Goal: Information Seeking & Learning: Find specific page/section

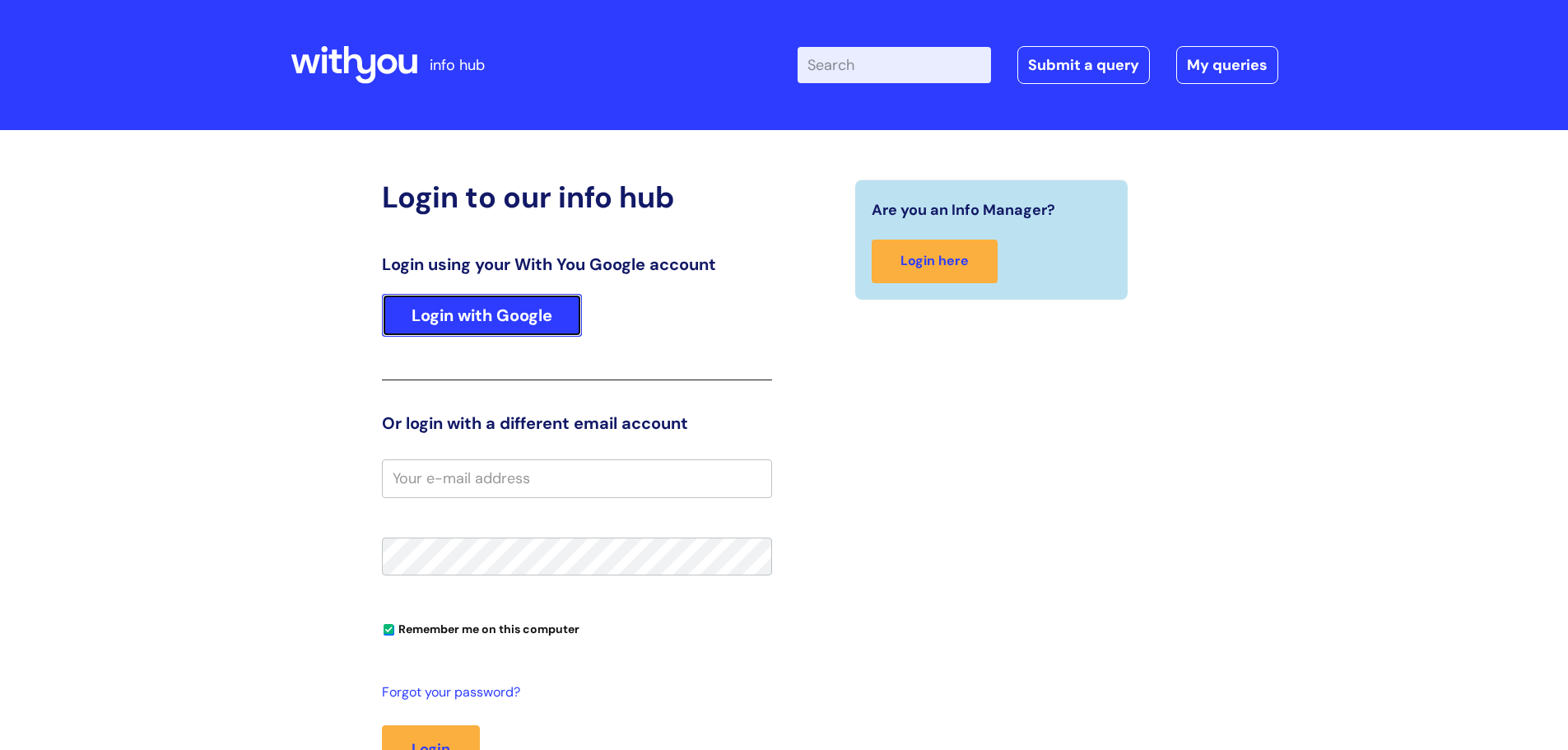
click at [470, 324] on link "Login with Google" at bounding box center [481, 315] width 200 height 43
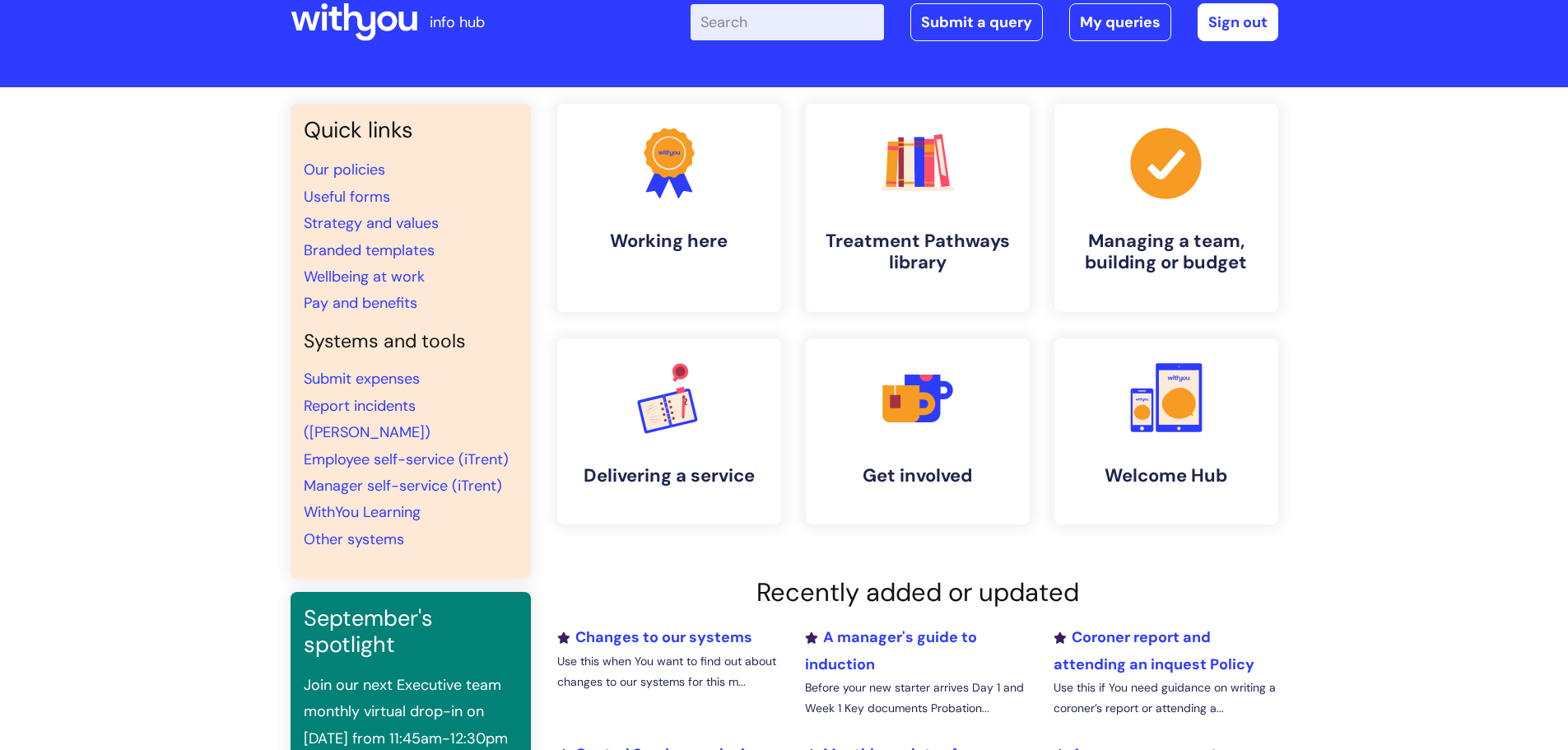
scroll to position [83, 0]
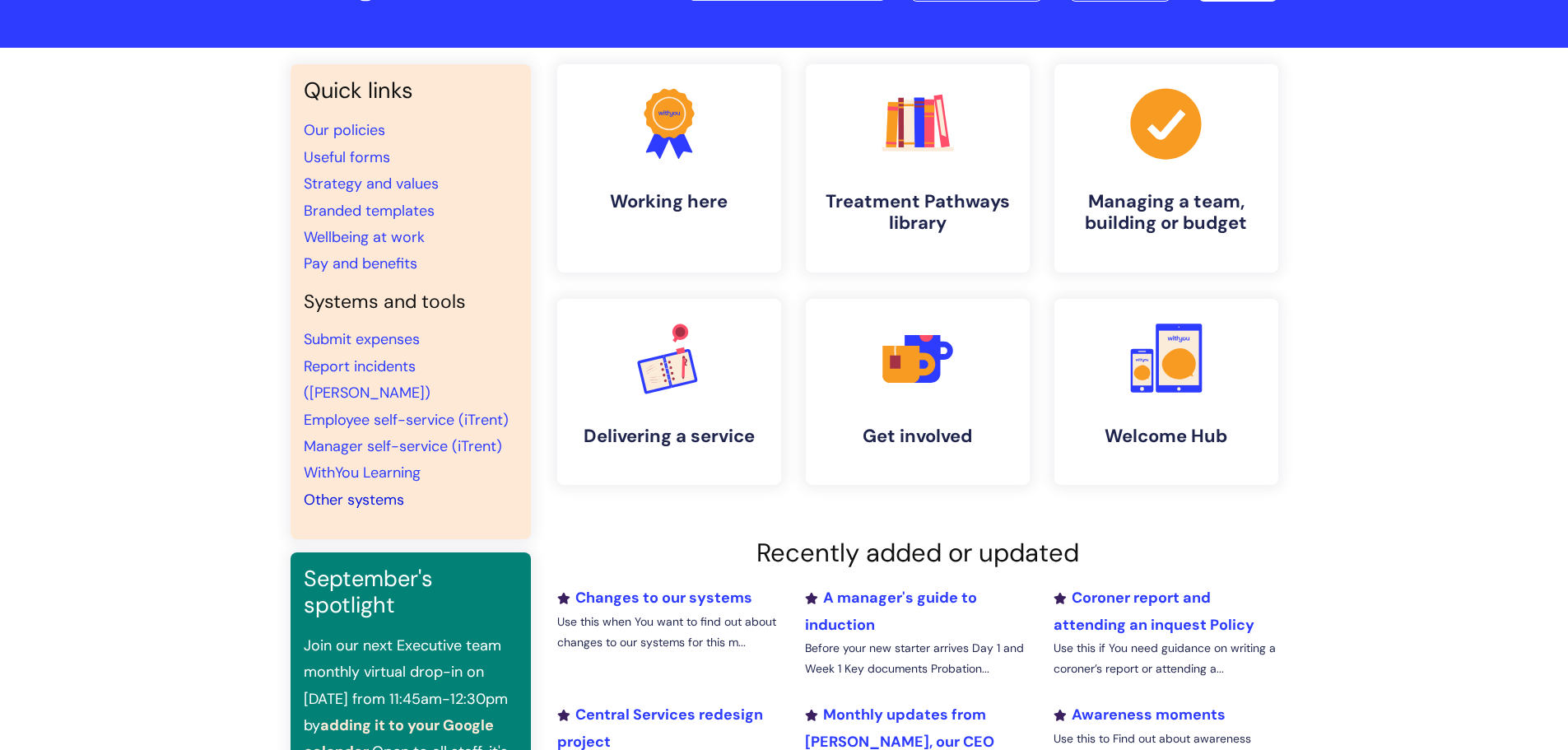
click at [370, 490] on link "Other systems" at bounding box center [354, 499] width 101 height 20
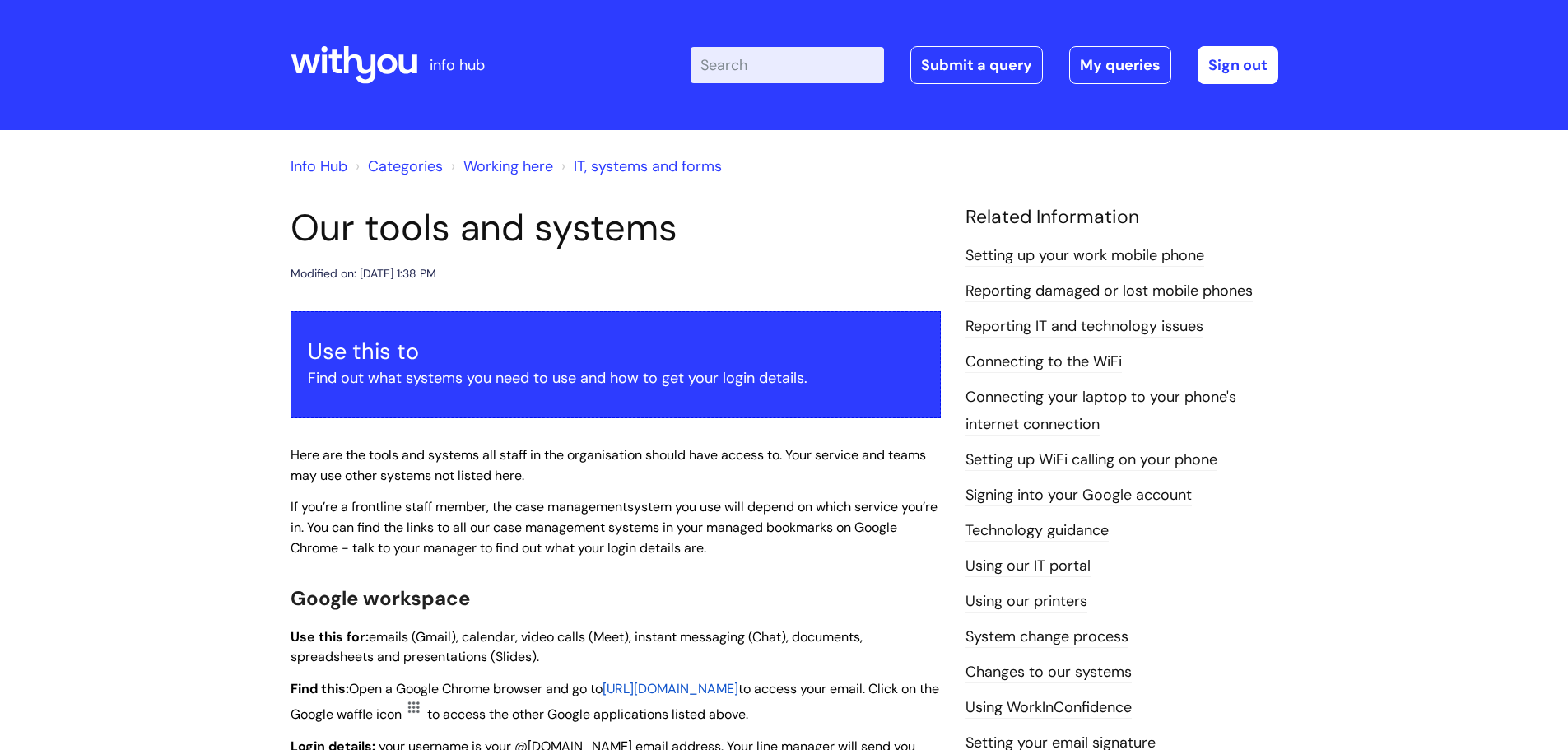
click at [800, 79] on input "Enter your search term here..." at bounding box center [787, 65] width 193 height 36
type input "brand"
click button "Search" at bounding box center [0, 0] width 0 height 0
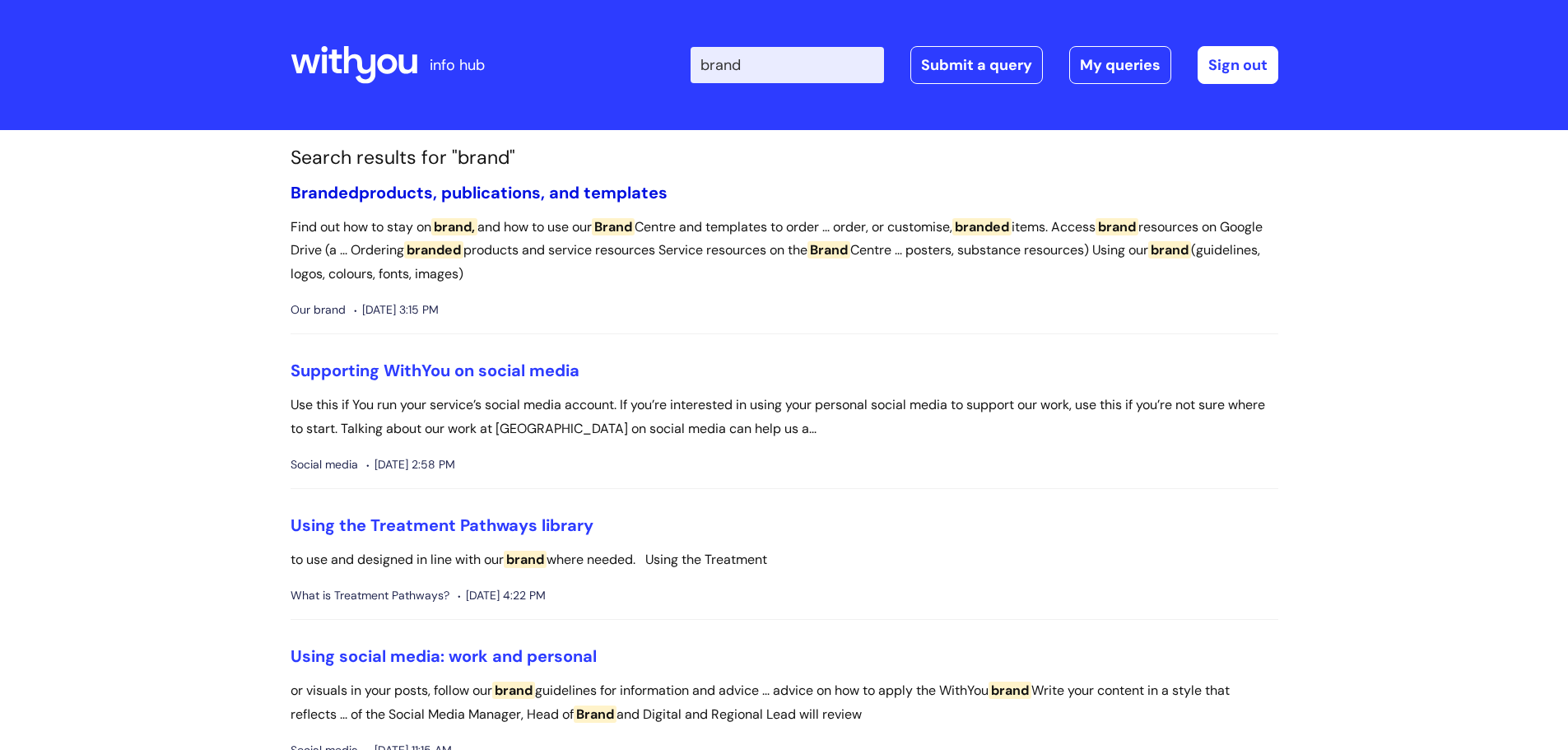
click at [471, 191] on link "Branded products, publications, and templates" at bounding box center [479, 193] width 377 height 22
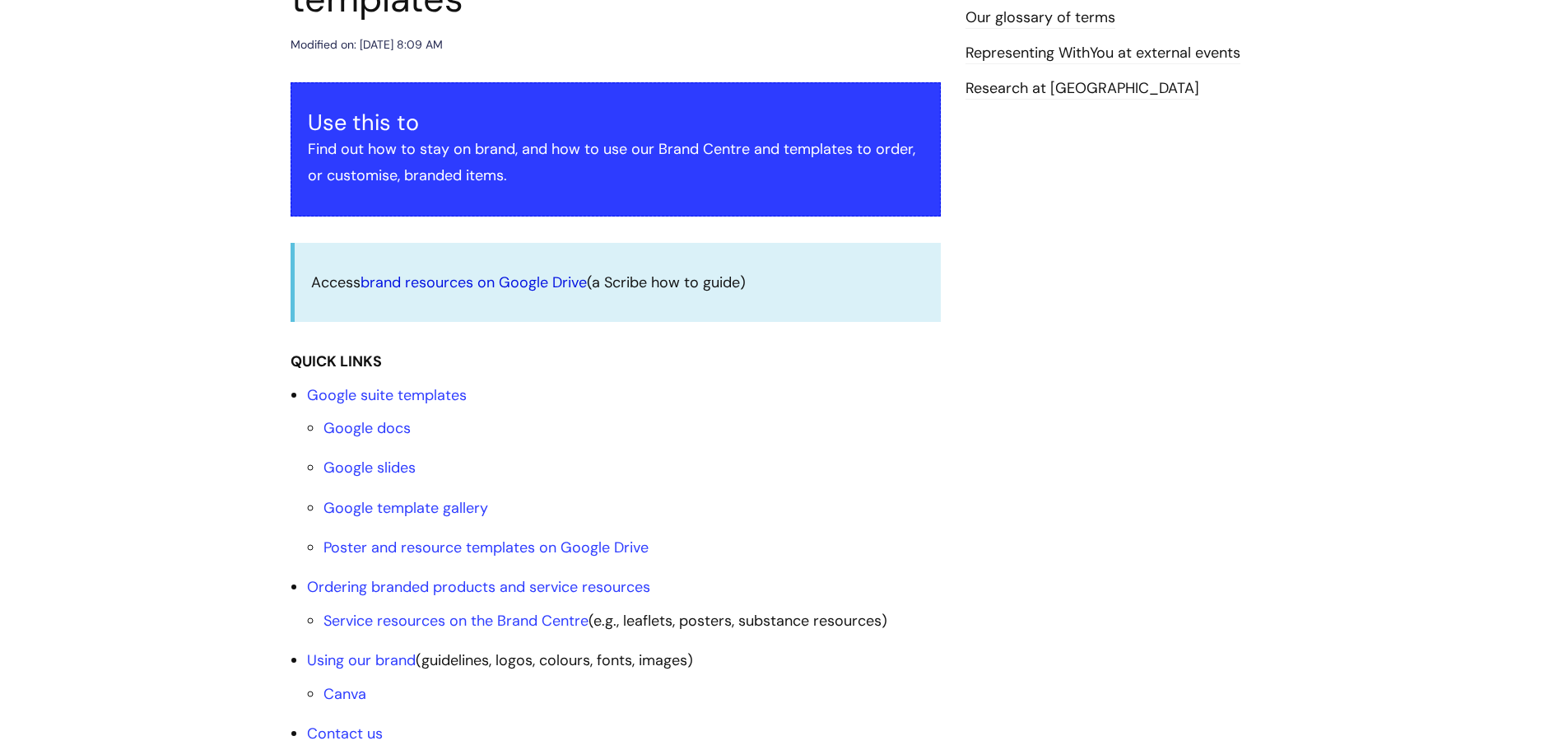
scroll to position [330, 0]
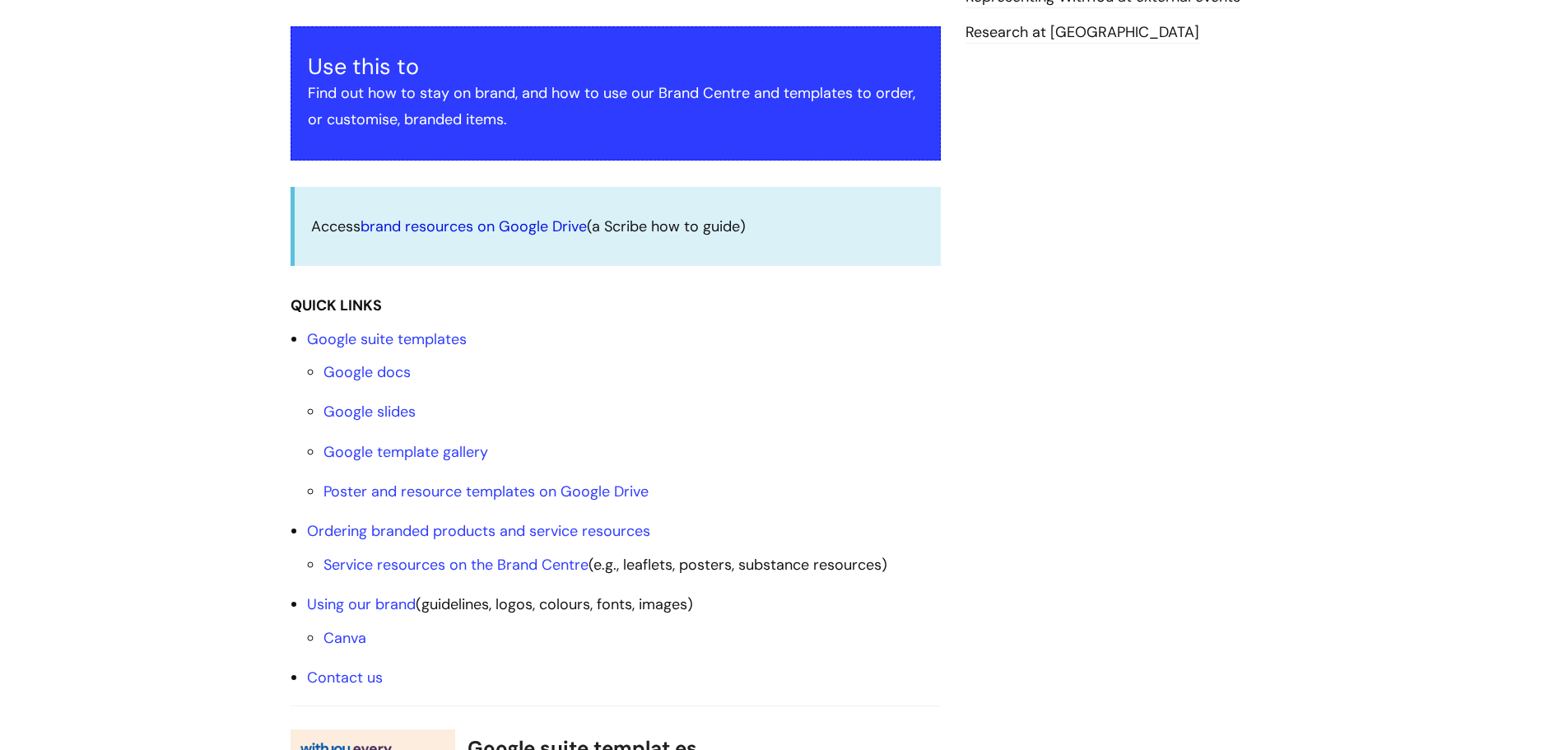
click at [533, 224] on link "brand resources on Google Drive" at bounding box center [473, 226] width 226 height 20
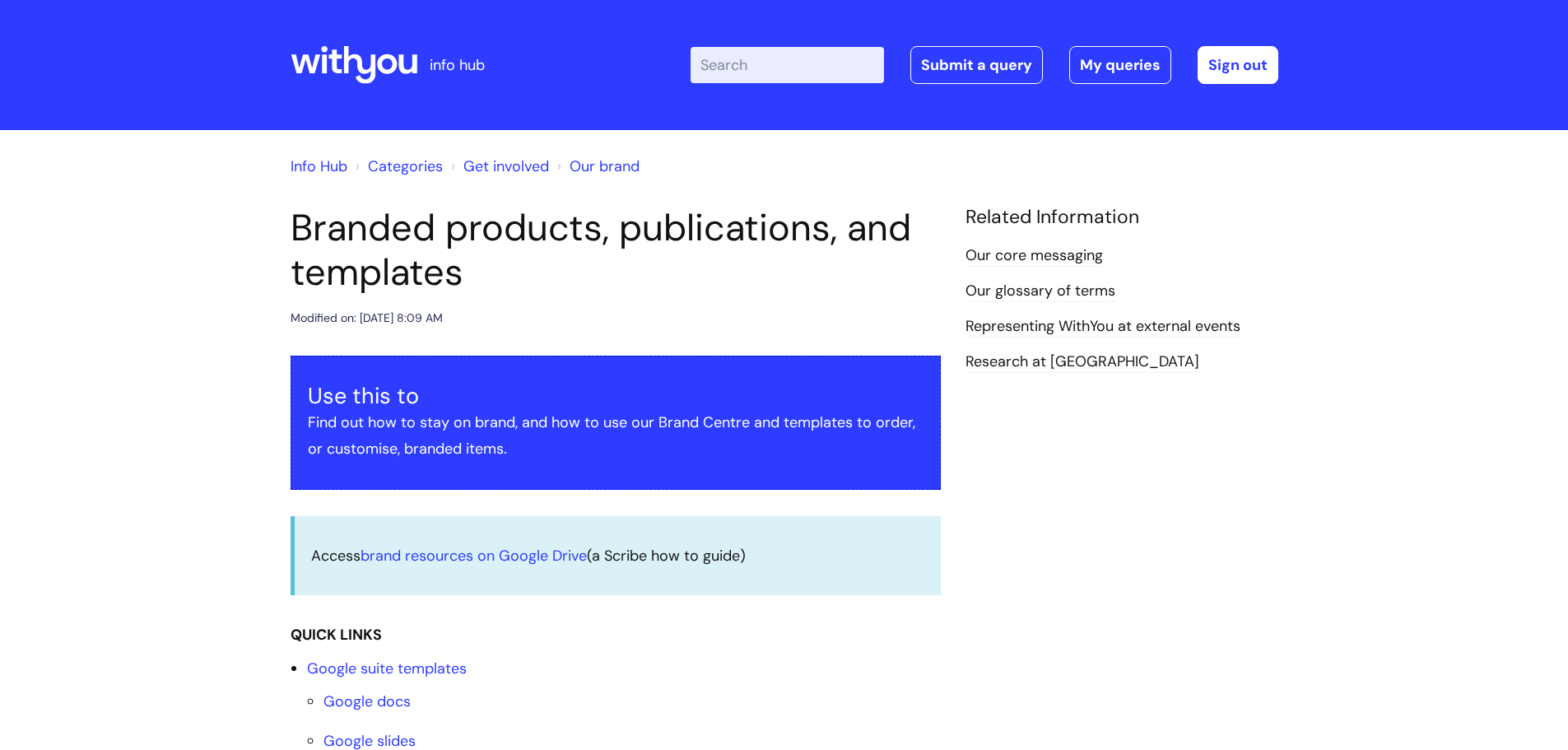
scroll to position [330, 0]
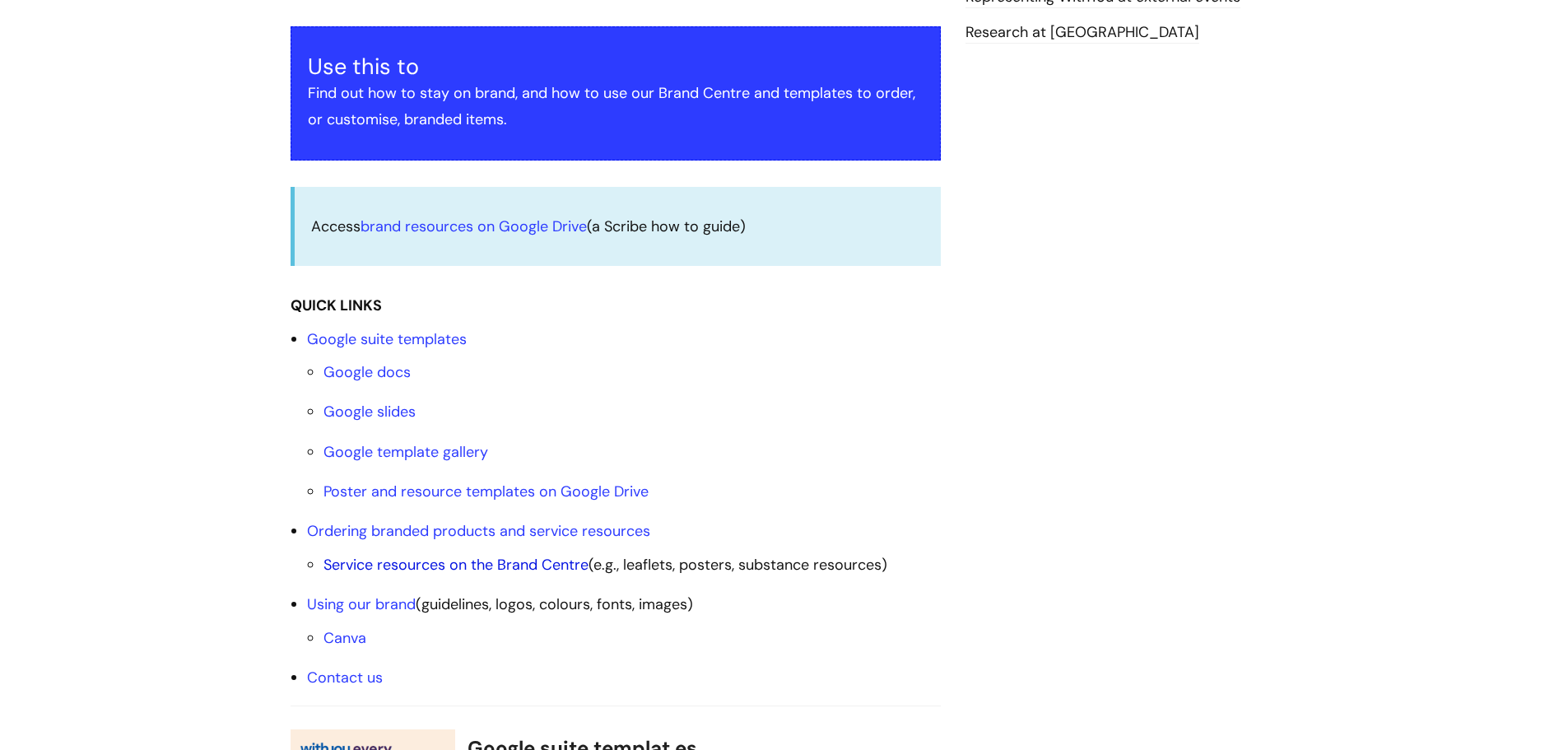
click at [507, 568] on link "Service resources on the Brand Centre" at bounding box center [455, 565] width 265 height 20
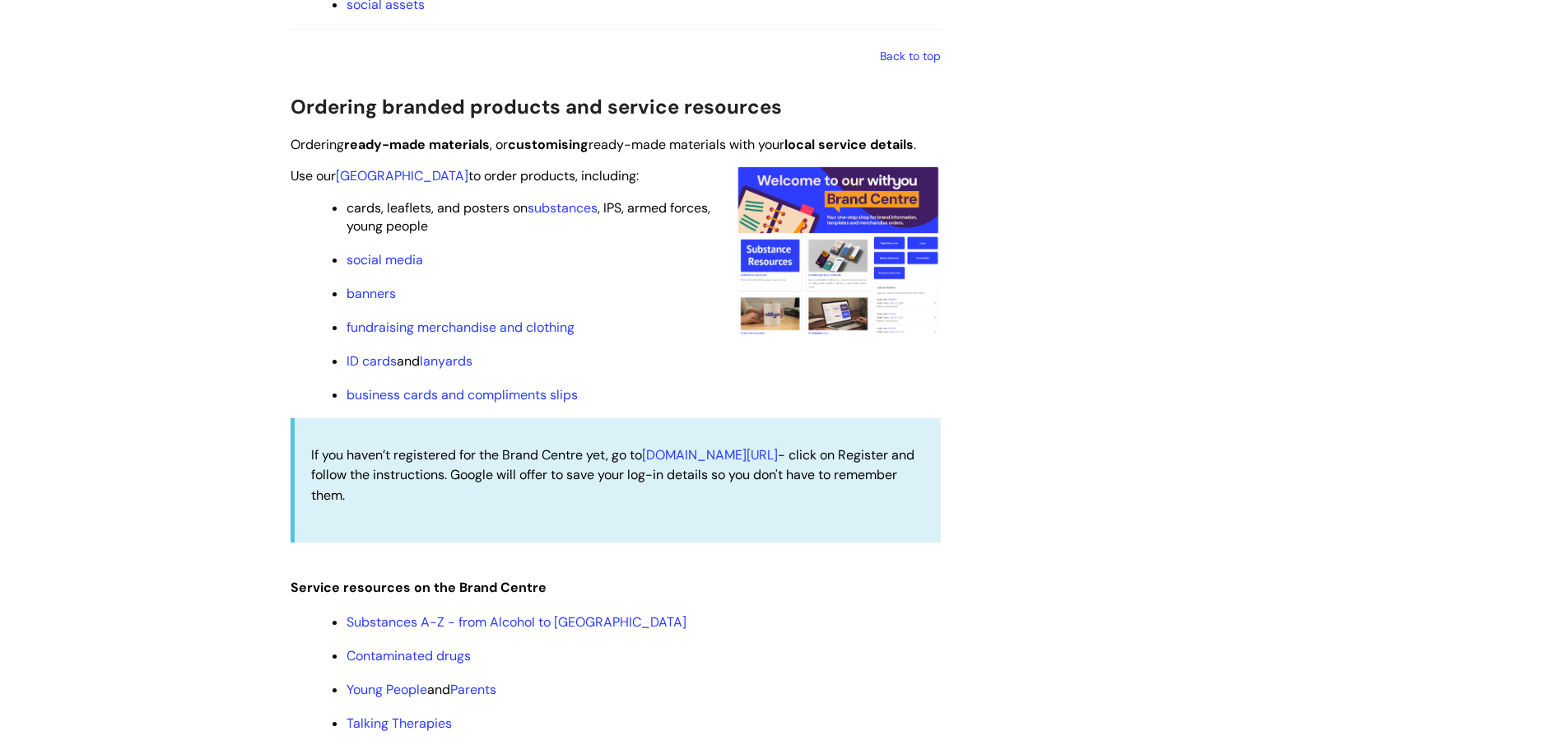
scroll to position [1456, 0]
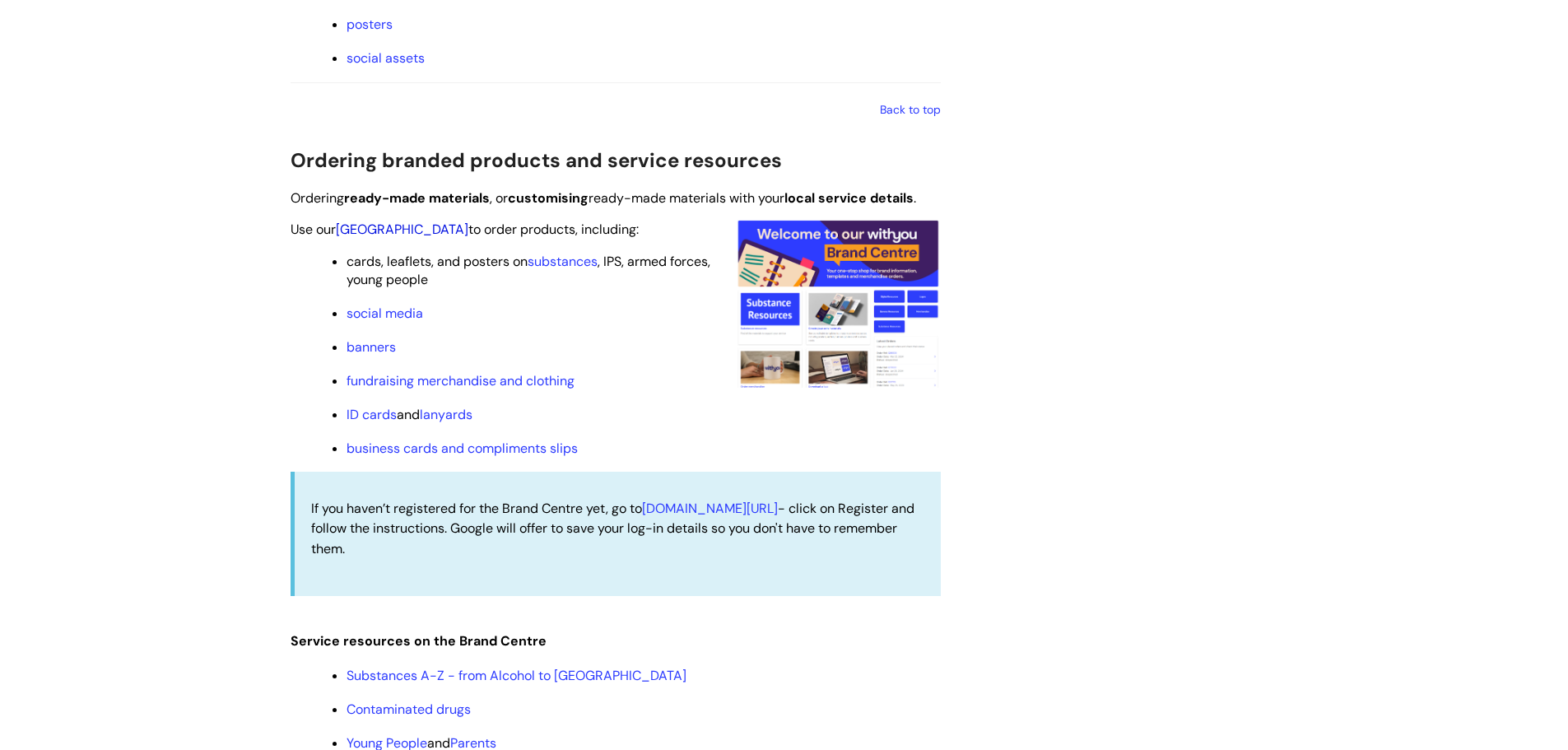
click at [372, 232] on link "[GEOGRAPHIC_DATA]" at bounding box center [402, 229] width 133 height 17
